Goal: Obtain resource: Obtain resource

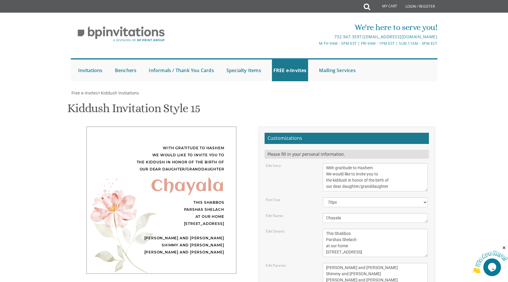
scroll to position [48, 0]
click at [339, 263] on textarea "[PERSON_NAME] and [PERSON_NAME] Shimmy and [PERSON_NAME] [PERSON_NAME] and [PER…" at bounding box center [375, 274] width 105 height 22
type textarea "[PERSON_NAME] and [PERSON_NAME] [PERSON_NAME] and [PERSON_NAME] and [PERSON_NAM…"
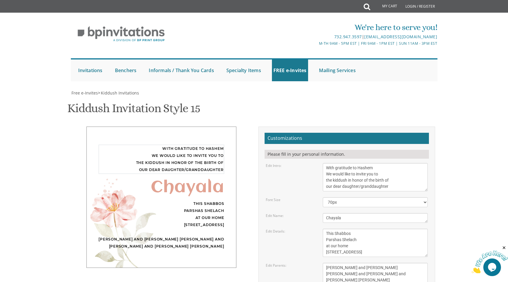
drag, startPoint x: 374, startPoint y: 124, endPoint x: 306, endPoint y: 124, distance: 68.8
click at [306, 163] on div "Edit Intro: With gratitude to [PERSON_NAME] We would like to invite you to the …" at bounding box center [346, 177] width 171 height 28
paste textarea "וב שבח והודעה להשם ישברך"
type textarea "ברוב שבח והודעה להשם ישברך We would like to invite you to the"
click at [302, 163] on div "Edit Intro: With gratitude to [PERSON_NAME] We would like to invite you to the …" at bounding box center [346, 177] width 171 height 28
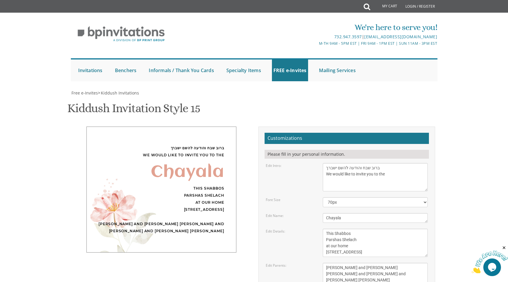
click at [356, 213] on textarea "Chayala" at bounding box center [375, 218] width 105 height 10
click at [289, 169] on form "Customizations Please fill in your personal information. Edit Intro: With grati…" at bounding box center [347, 235] width 164 height 204
click at [368, 229] on textarea "This Shabbos Parshas Shelach at our home [STREET_ADDRESS]" at bounding box center [375, 243] width 105 height 28
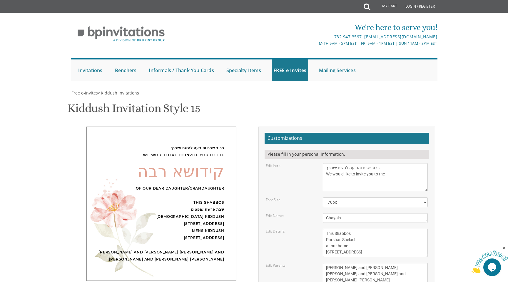
click at [283, 185] on form "Customizations Please fill in your personal information. Edit Intro: With grati…" at bounding box center [347, 235] width 164 height 204
click at [398, 263] on textarea "[PERSON_NAME] and [PERSON_NAME] Shimmy and [PERSON_NAME] [PERSON_NAME] and [PER…" at bounding box center [375, 274] width 105 height 22
click at [305, 263] on div "Edit Parents: [PERSON_NAME] and [PERSON_NAME] Shimmy and [PERSON_NAME] [PERSON_…" at bounding box center [346, 274] width 171 height 22
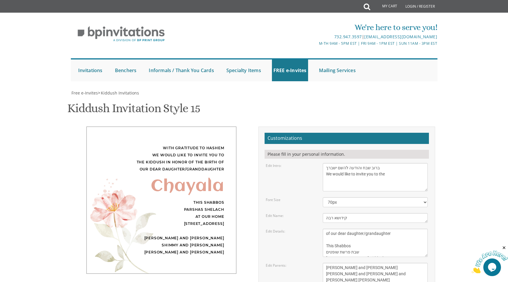
scroll to position [131, 0]
click at [363, 229] on textarea "This Shabbos Parshas Shelach at our home [STREET_ADDRESS]" at bounding box center [375, 243] width 105 height 28
click at [358, 229] on textarea "This Shabbos Parshas Shelach at our home [STREET_ADDRESS]" at bounding box center [375, 243] width 105 height 28
click at [380, 229] on textarea "This Shabbos Parshas Shelach at our home [STREET_ADDRESS]" at bounding box center [375, 243] width 105 height 28
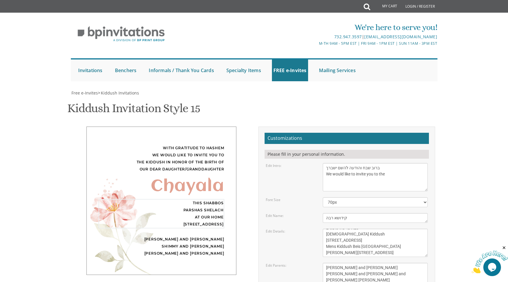
click at [353, 229] on textarea "This Shabbos Parshas Shelach at our home [STREET_ADDRESS]" at bounding box center [375, 243] width 105 height 28
click at [373, 229] on textarea "This Shabbos Parshas Shelach at our home [STREET_ADDRESS]" at bounding box center [375, 243] width 105 height 28
click at [291, 229] on div "Edit Details: This Shabbos Parshas Shelach at our home [STREET_ADDRESS]" at bounding box center [346, 243] width 171 height 28
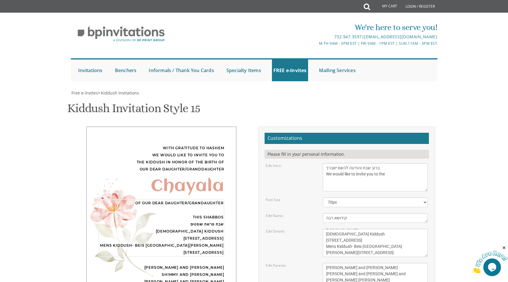
click at [356, 229] on textarea "This Shabbos Parshas Shelach at our home [STREET_ADDRESS]" at bounding box center [375, 243] width 105 height 28
type textarea "of our dear daughter/grandaughter This Shabbos שבת פרשת שופטים [DEMOGRAPHIC_DAT…"
click at [296, 229] on div "Edit Details: This Shabbos Parshas Shelach at our home [STREET_ADDRESS]" at bounding box center [346, 243] width 171 height 28
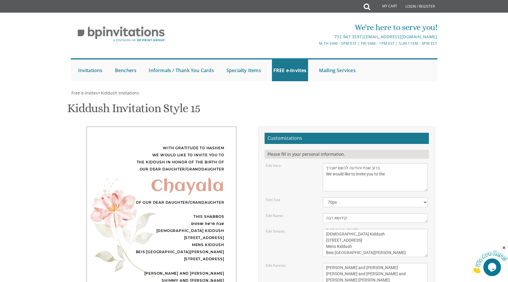
click at [401, 263] on textarea "[PERSON_NAME] and [PERSON_NAME] Shimmy and [PERSON_NAME] [PERSON_NAME] and [PER…" at bounding box center [375, 274] width 105 height 22
click at [271, 263] on div "Edit Parents: [PERSON_NAME] and [PERSON_NAME] Shimmy and [PERSON_NAME] [PERSON_…" at bounding box center [346, 274] width 171 height 22
click at [375, 163] on textarea "With gratitude to Hashem We would like to invite you to the kiddush in honor of…" at bounding box center [375, 177] width 105 height 28
click at [290, 163] on div "Edit Intro: With gratitude to [PERSON_NAME] We would like to invite you to the …" at bounding box center [346, 177] width 171 height 28
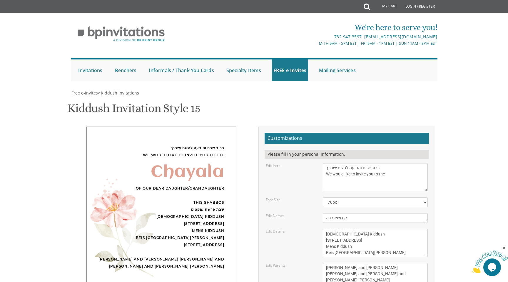
click at [355, 213] on textarea "Chayala" at bounding box center [375, 218] width 105 height 10
click at [290, 163] on div "Edit Intro: With gratitude to [PERSON_NAME] We would like to invite you to the …" at bounding box center [346, 177] width 171 height 28
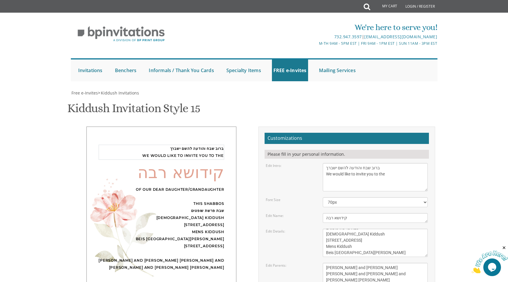
click at [387, 163] on textarea "With gratitude to Hashem We would like to invite you to the kiddush in honor of…" at bounding box center [375, 177] width 105 height 28
click at [288, 163] on div "Edit Intro: With gratitude to [PERSON_NAME] We would like to invite you to the …" at bounding box center [346, 177] width 171 height 28
drag, startPoint x: 356, startPoint y: 87, endPoint x: 309, endPoint y: 83, distance: 47.5
click at [309, 213] on div "Edit Name: [GEOGRAPHIC_DATA]" at bounding box center [346, 218] width 171 height 10
